Goal: Information Seeking & Learning: Learn about a topic

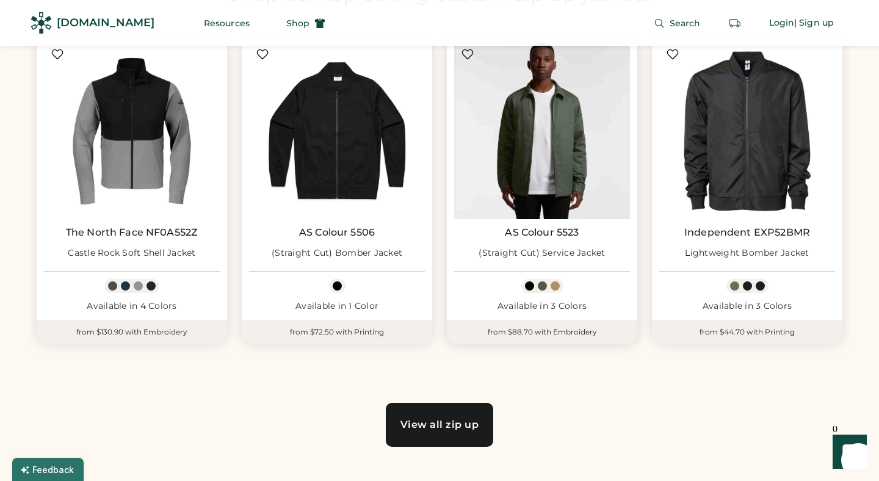
scroll to position [705, 0]
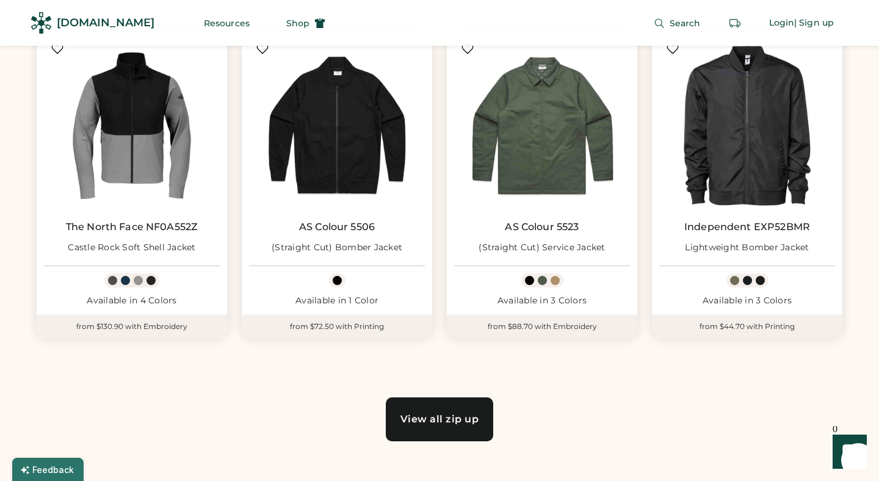
click at [447, 408] on link "View all zip up" at bounding box center [440, 419] width 108 height 44
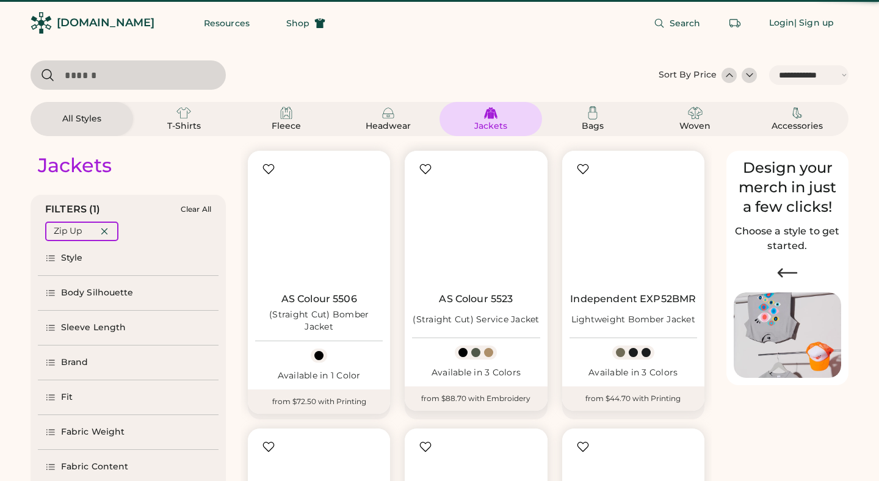
select select "*****"
select select "*"
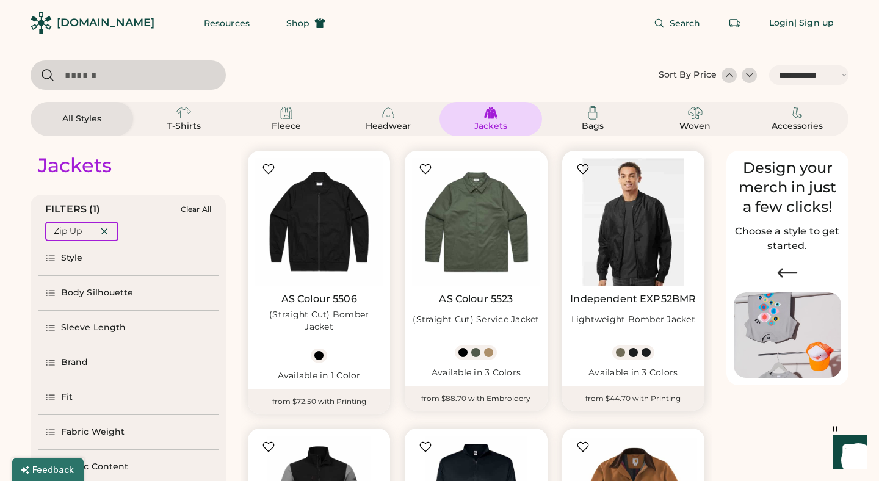
scroll to position [18, 0]
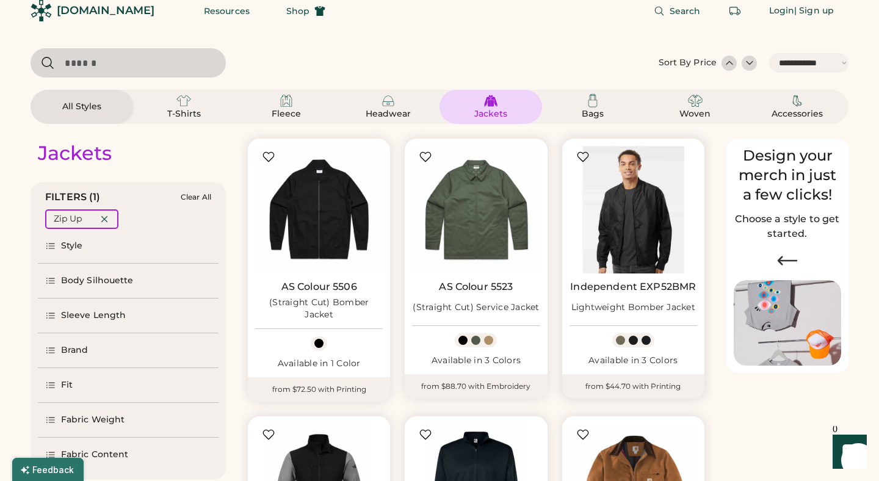
select select "*****"
select select "*"
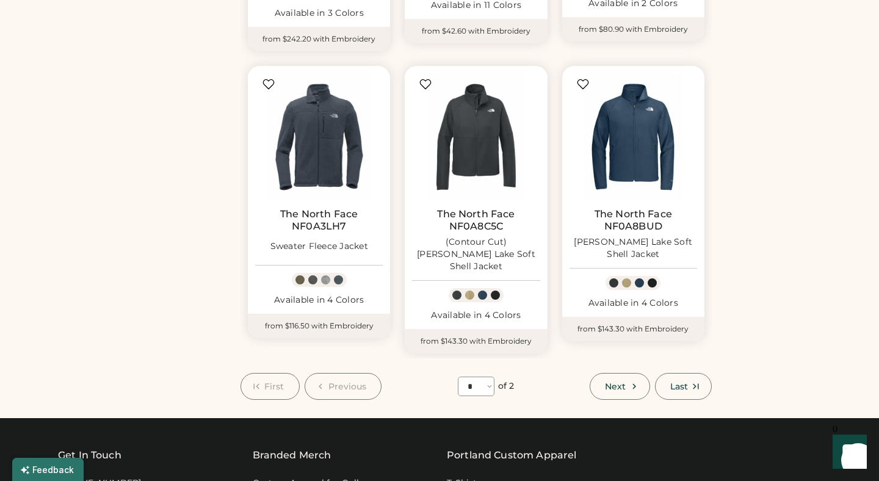
scroll to position [938, 0]
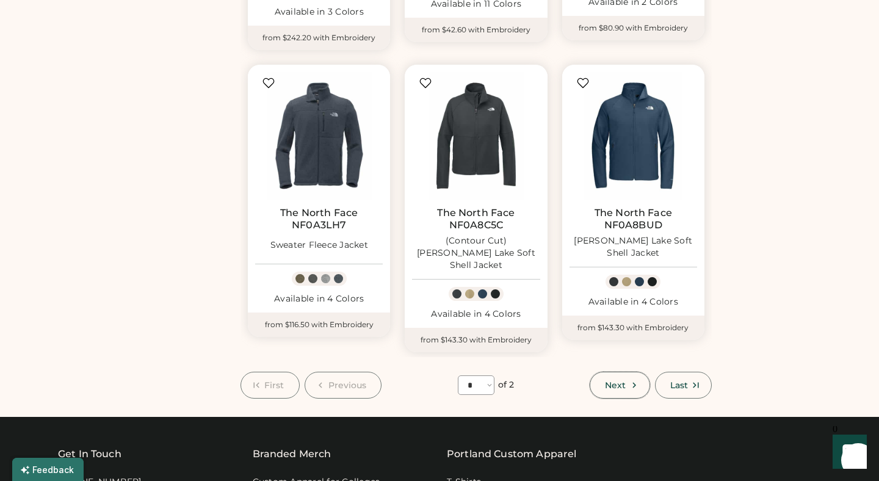
click at [624, 381] on span "Next" at bounding box center [615, 385] width 21 height 9
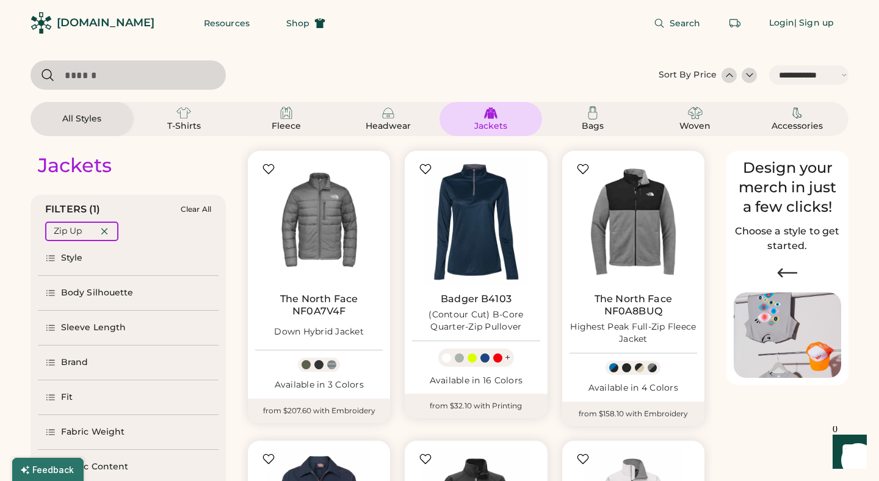
click at [89, 126] on div "All Styles" at bounding box center [82, 119] width 103 height 34
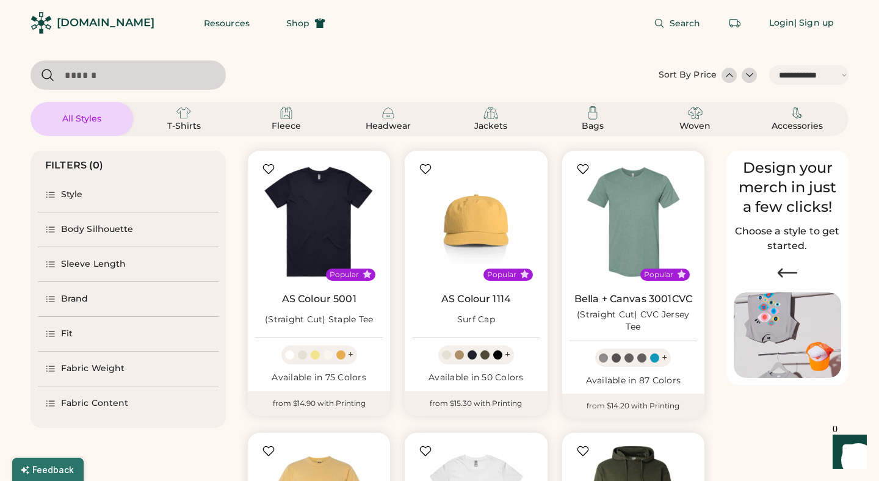
click at [93, 269] on div "Sleeve Length" at bounding box center [93, 264] width 65 height 12
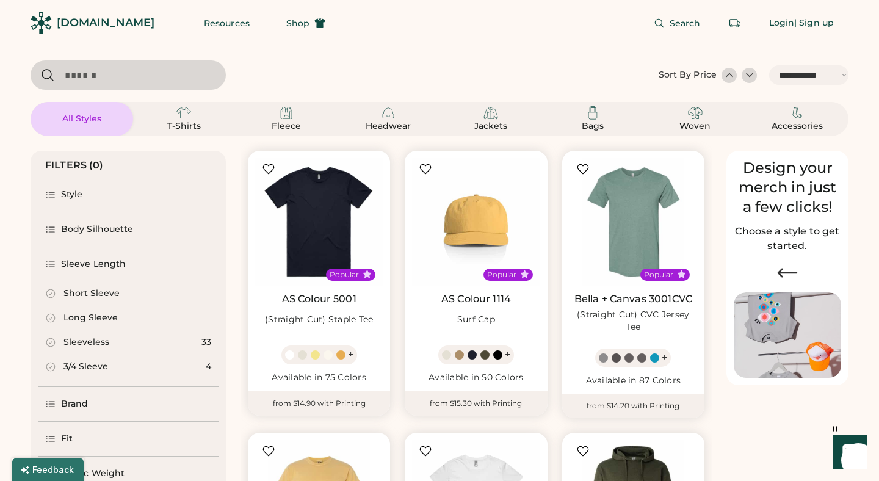
click at [75, 315] on div "Long Sleeve" at bounding box center [90, 318] width 54 height 12
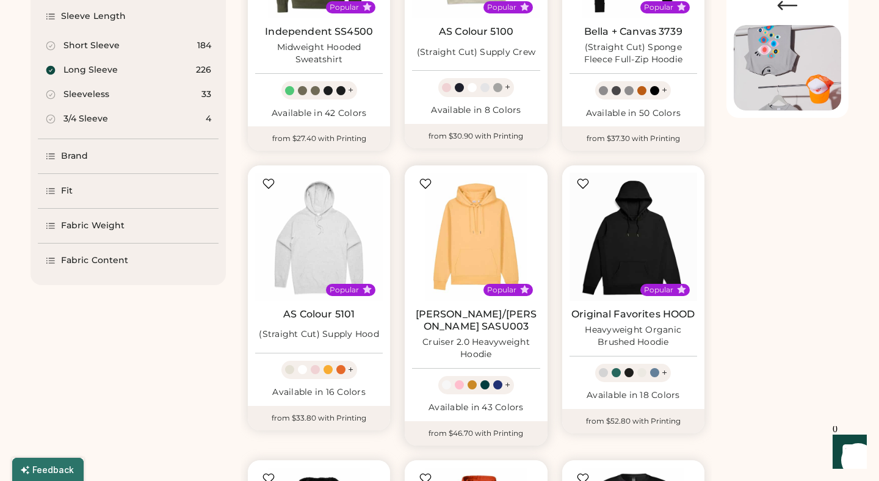
scroll to position [266, 0]
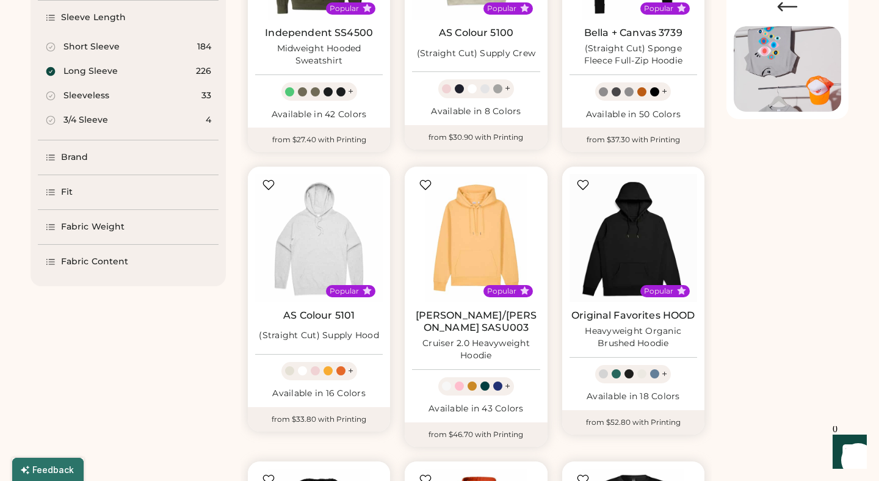
click at [96, 158] on div "Brand" at bounding box center [128, 157] width 181 height 34
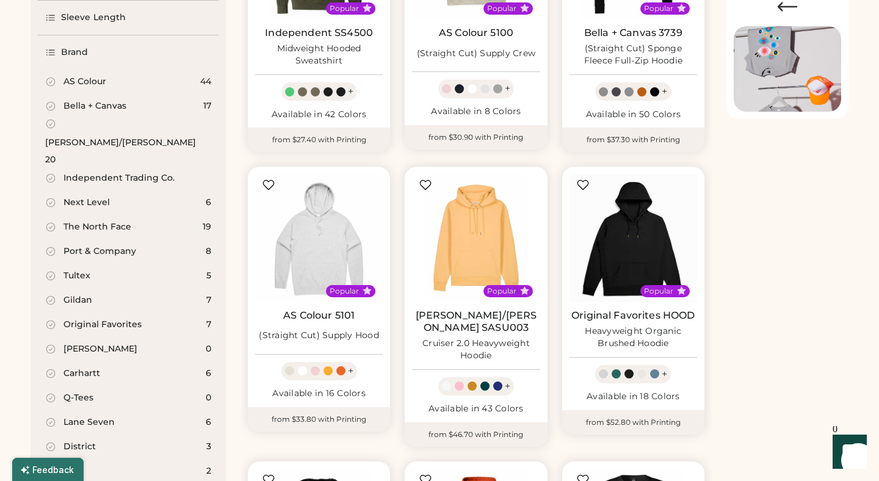
click at [72, 47] on div "Brand" at bounding box center [74, 52] width 27 height 12
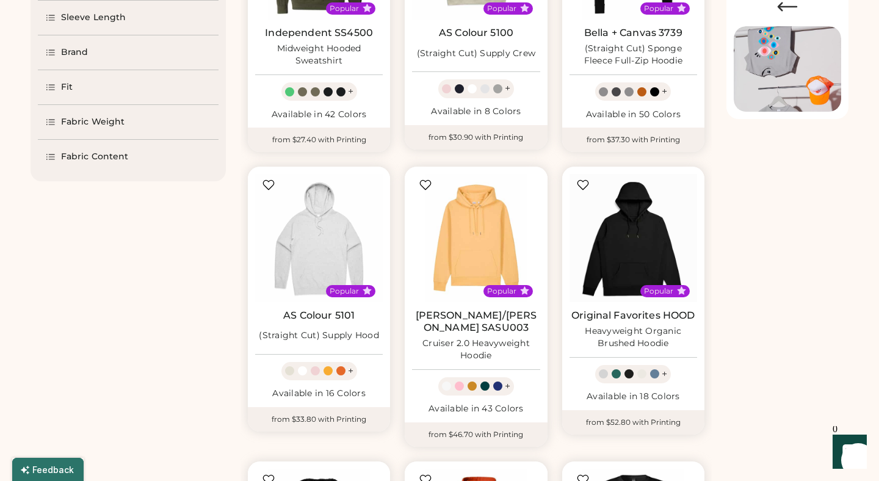
click at [78, 92] on div "Fit" at bounding box center [128, 87] width 181 height 34
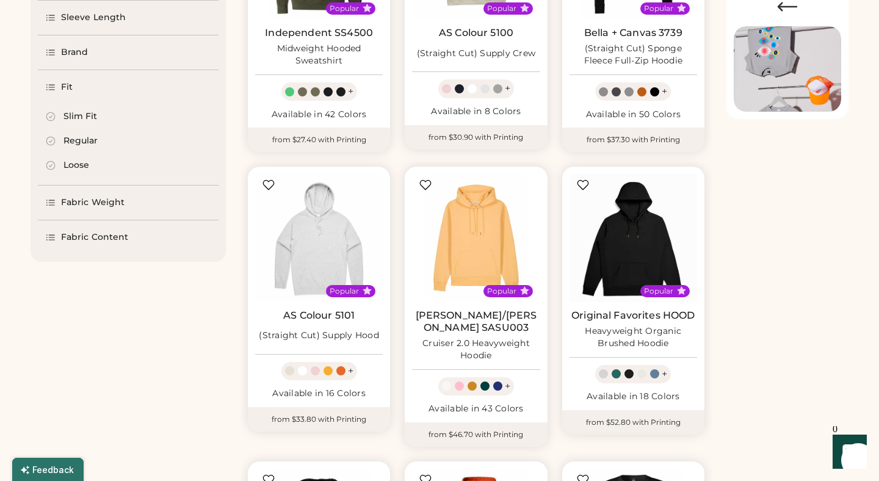
click at [78, 92] on div "Fit" at bounding box center [128, 87] width 181 height 34
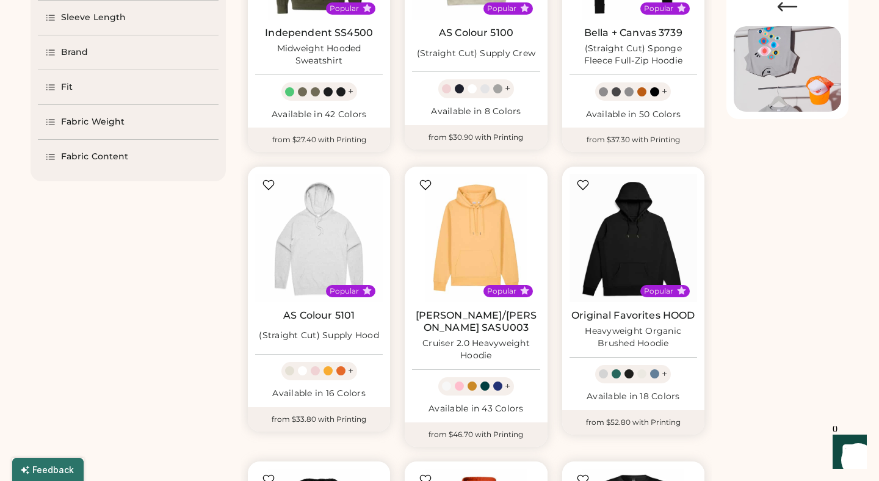
click at [82, 123] on div "Fabric Weight" at bounding box center [92, 122] width 63 height 12
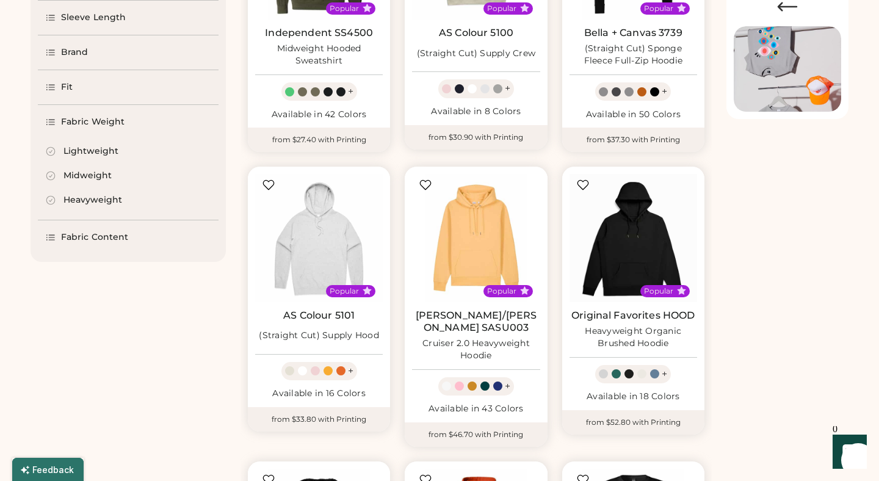
click at [82, 123] on div "Fabric Weight" at bounding box center [92, 122] width 63 height 12
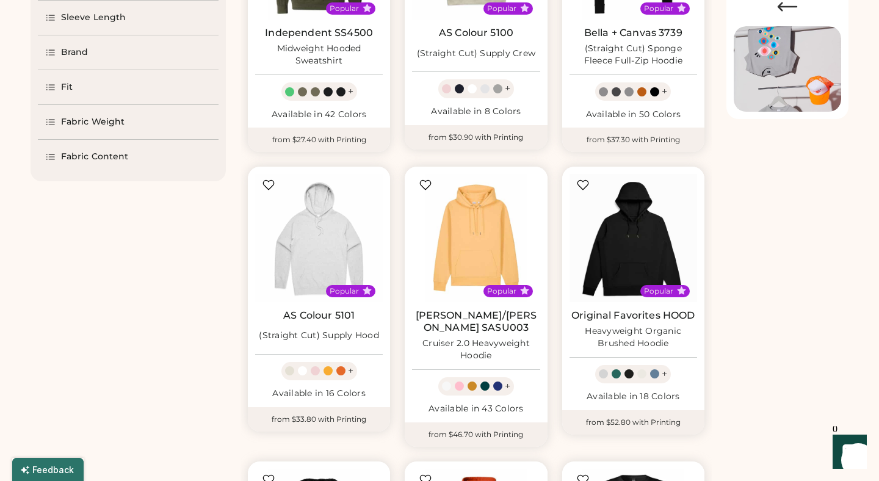
click at [85, 161] on div "Fabric Content" at bounding box center [94, 157] width 67 height 12
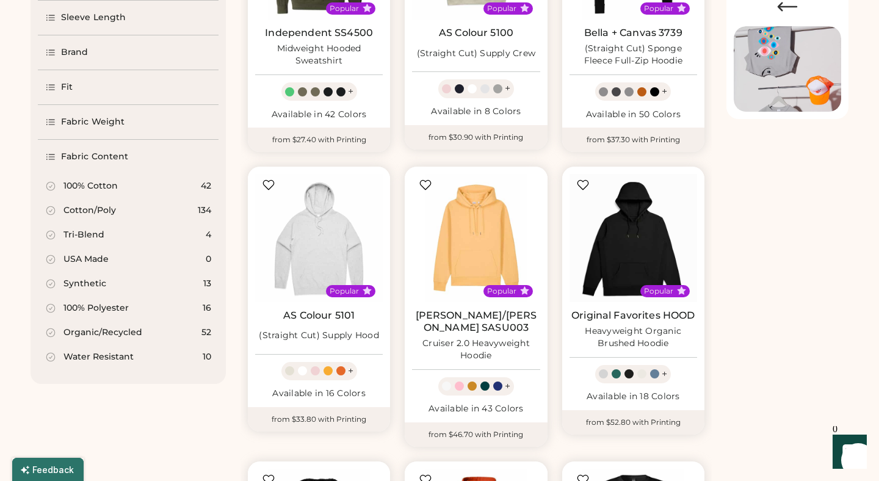
click at [106, 355] on div "Water Resistant" at bounding box center [98, 357] width 70 height 12
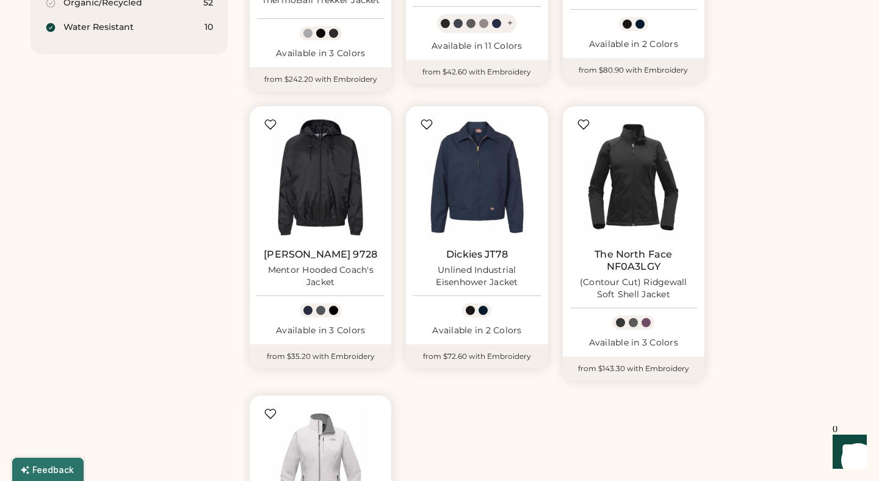
scroll to position [611, 0]
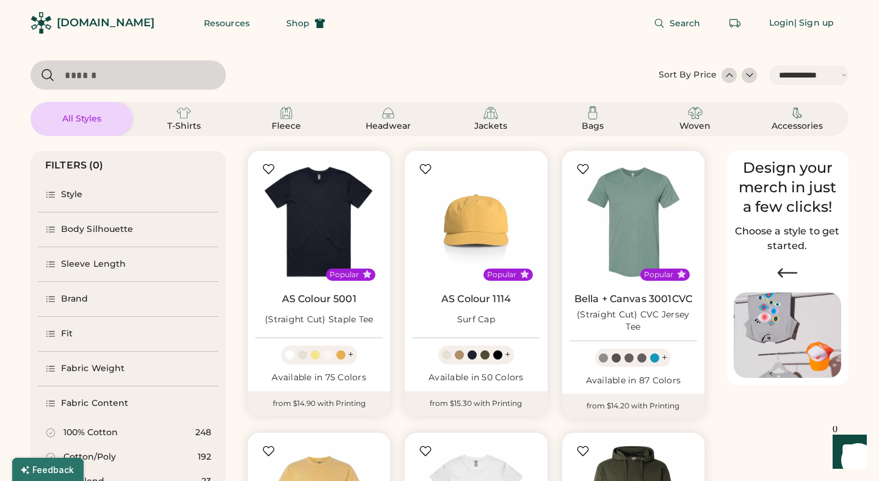
click at [85, 265] on div "Sleeve Length" at bounding box center [93, 264] width 65 height 12
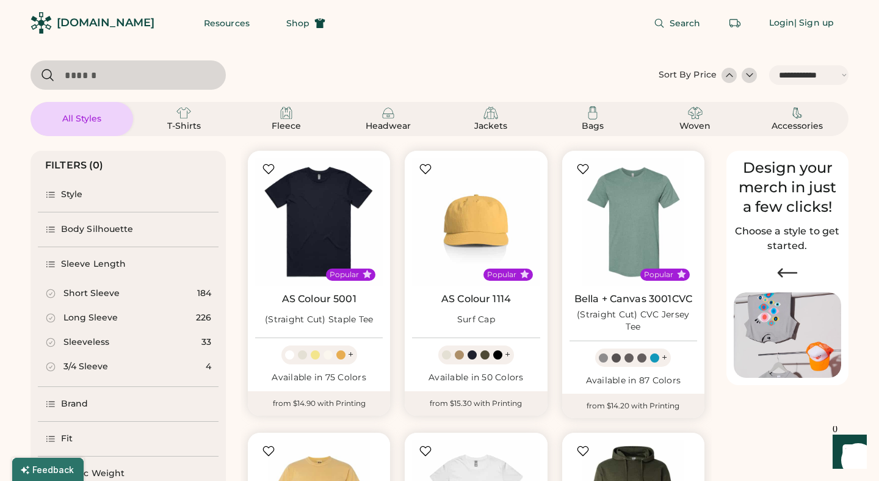
click at [72, 320] on div "Long Sleeve" at bounding box center [90, 318] width 54 height 12
select select "*"
